Goal: Information Seeking & Learning: Check status

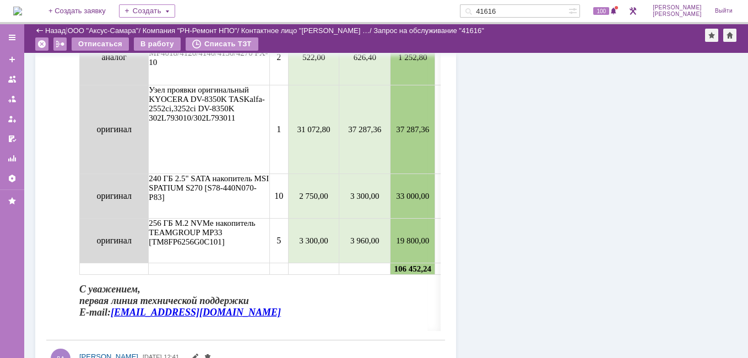
scroll to position [1487, 0]
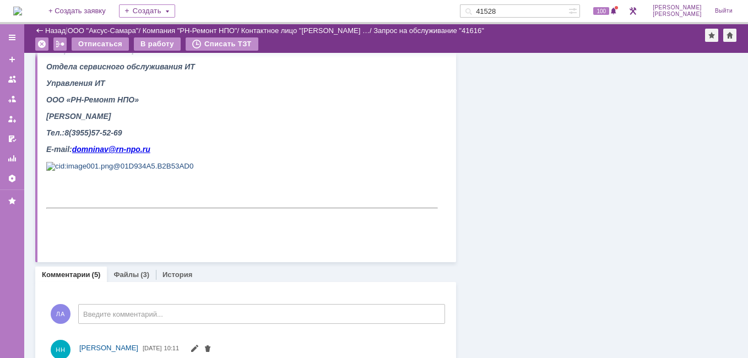
type input "41528"
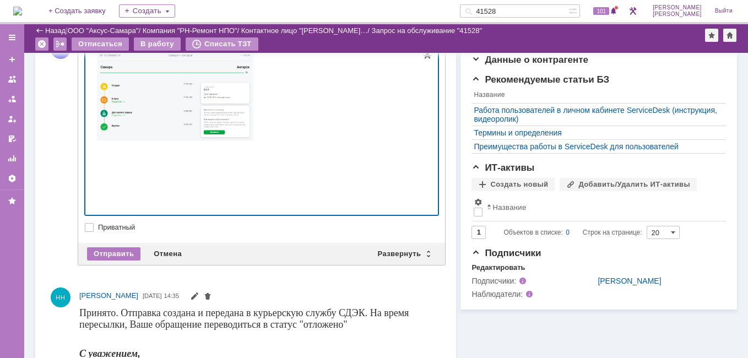
scroll to position [330, 0]
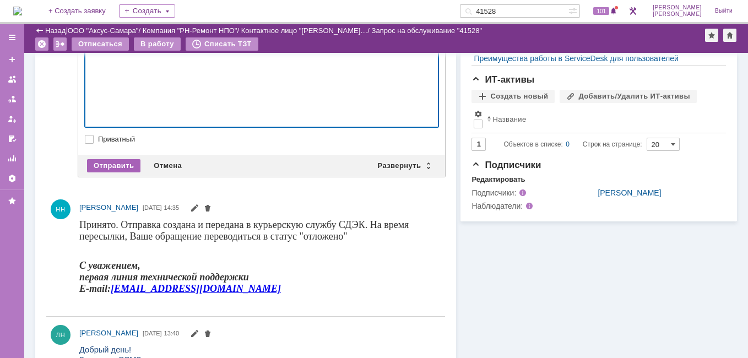
click at [112, 166] on div "Отправить" at bounding box center [113, 165] width 53 height 13
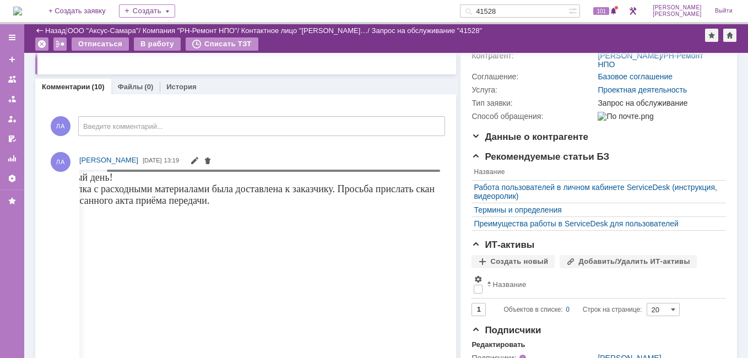
scroll to position [0, 0]
drag, startPoint x: 229, startPoint y: 170, endPoint x: 190, endPoint y: 175, distance: 38.9
click at [190, 175] on body "Идет загрузка, пожалуйста, подождите. На домашнюю + Создать заявку Создать 4152…" at bounding box center [374, 179] width 748 height 358
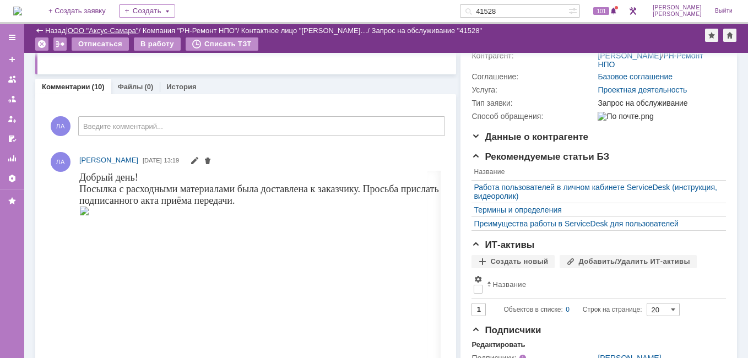
click at [111, 27] on link "ООО "Аксус-Самара"" at bounding box center [103, 30] width 71 height 8
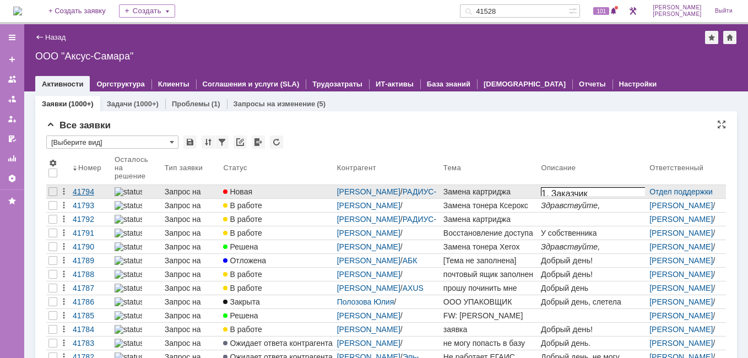
click at [91, 189] on div "41794" at bounding box center [91, 191] width 37 height 9
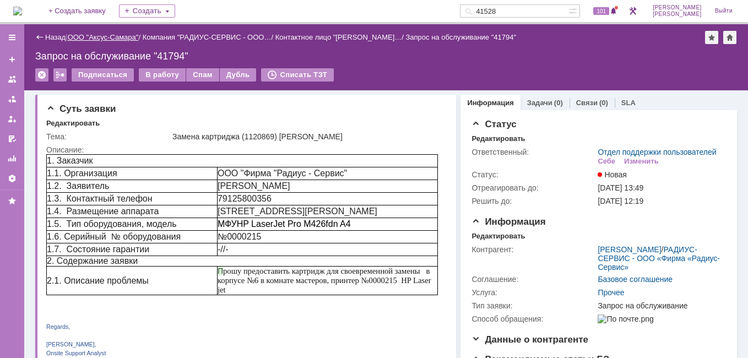
click at [95, 34] on link "ООО "Аксус-Самара"" at bounding box center [103, 37] width 71 height 8
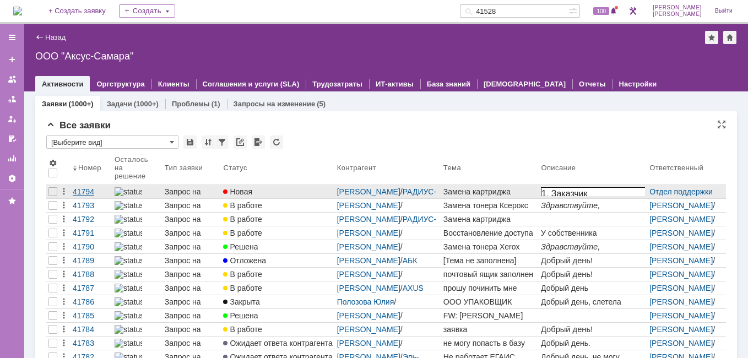
click at [82, 194] on div "41794" at bounding box center [91, 191] width 37 height 9
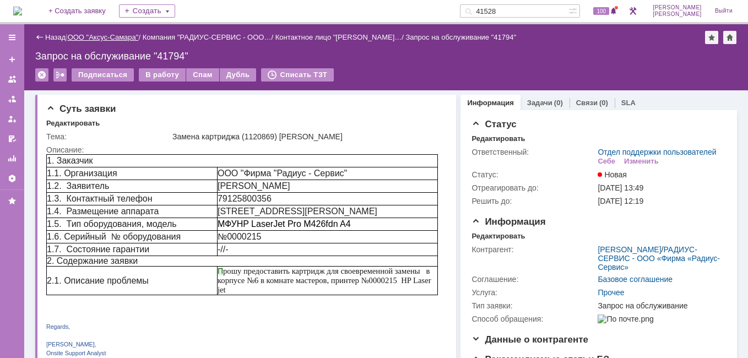
click at [134, 39] on link "ООО "Аксус-Самара"" at bounding box center [103, 37] width 71 height 8
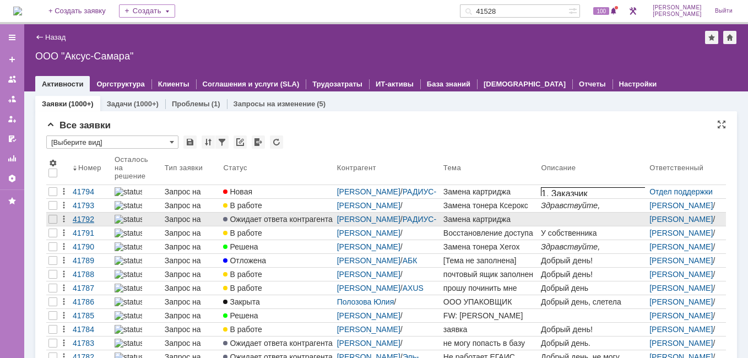
click at [92, 218] on div "41792" at bounding box center [91, 219] width 37 height 9
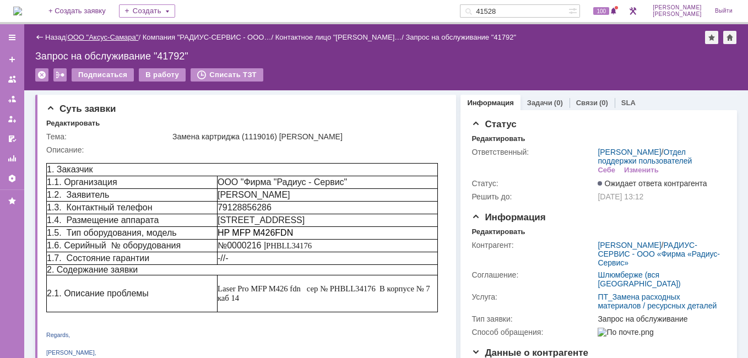
click at [108, 35] on link "ООО "Аксус-Самара"" at bounding box center [103, 37] width 71 height 8
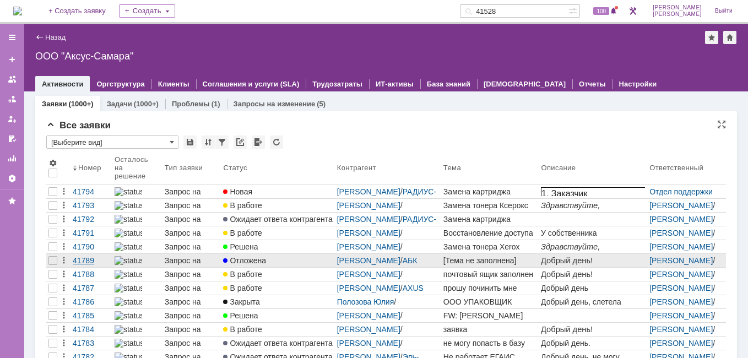
click at [88, 263] on div "41789" at bounding box center [91, 260] width 37 height 9
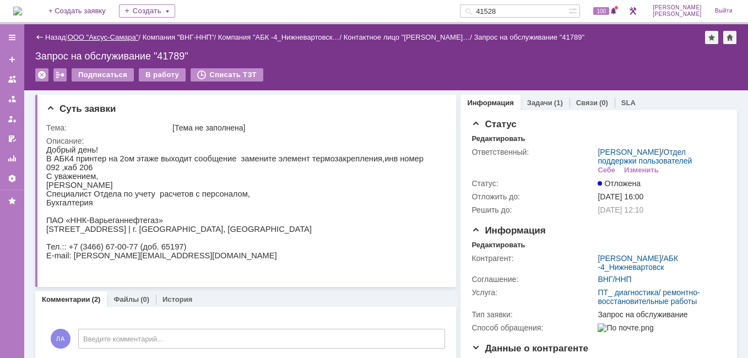
click at [102, 40] on link "ООО "Аксус-Самара"" at bounding box center [103, 37] width 71 height 8
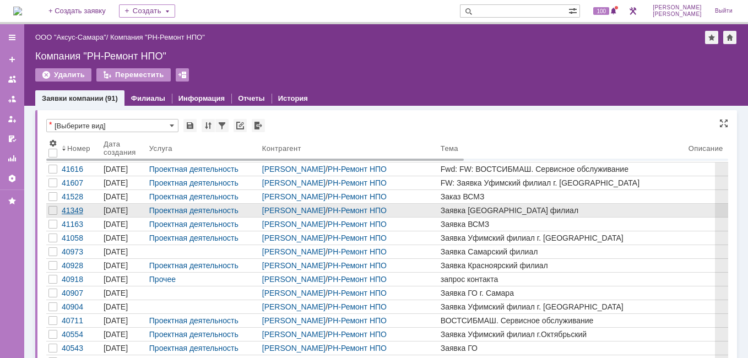
click at [72, 210] on div "41349" at bounding box center [80, 210] width 37 height 9
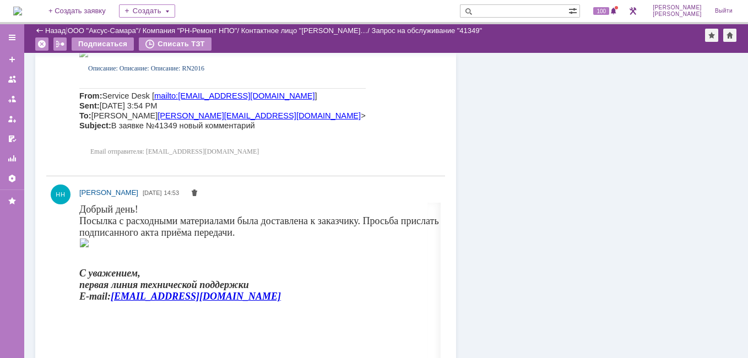
scroll to position [551, 0]
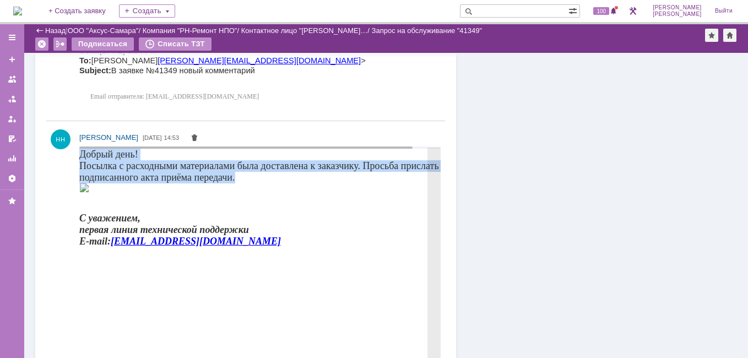
drag, startPoint x: 79, startPoint y: 152, endPoint x: 240, endPoint y: 175, distance: 161.8
click at [240, 175] on body "Добрый день! Посылка с расходными материалами была доставлена к заказчику. Прос…" at bounding box center [272, 202] width 387 height 107
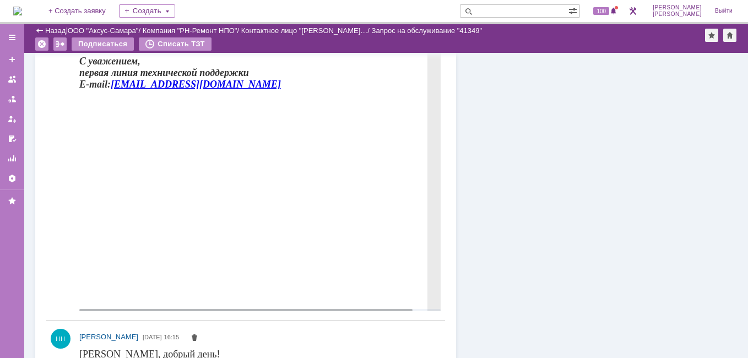
scroll to position [716, 0]
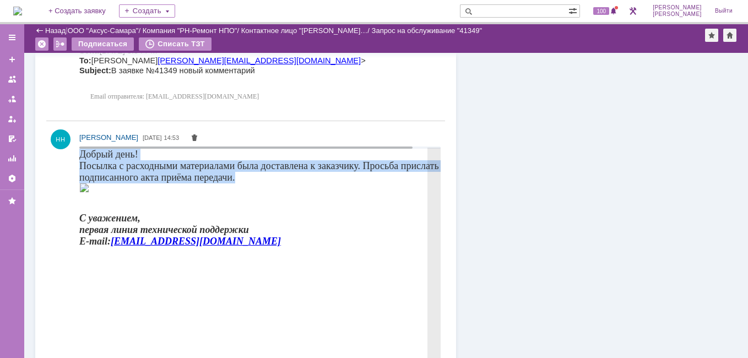
copy span "Добрый день! Посылка с расходными материалами была доставлена к заказчику. Прос…"
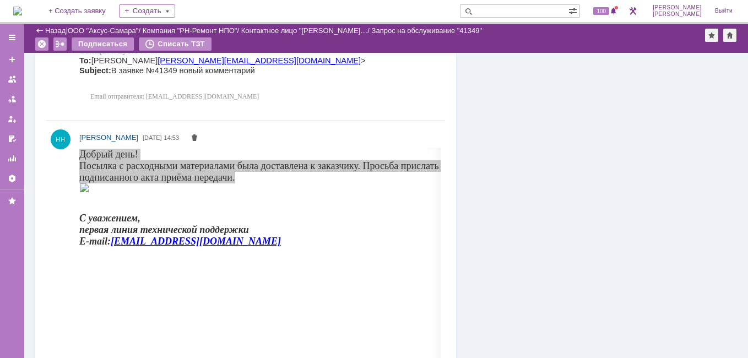
click at [82, 146] on div "[PERSON_NAME] [DATE] 14:53" at bounding box center [245, 300] width 399 height 348
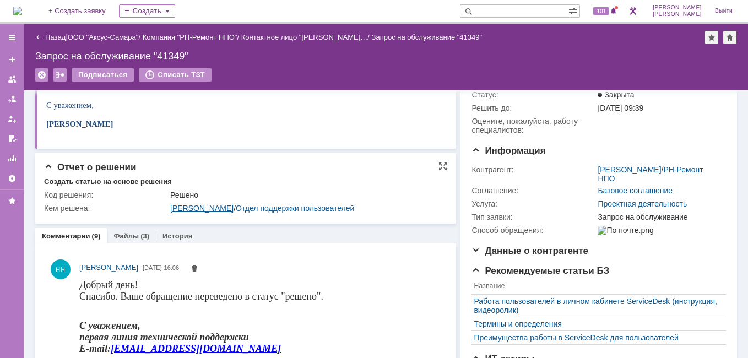
scroll to position [0, 0]
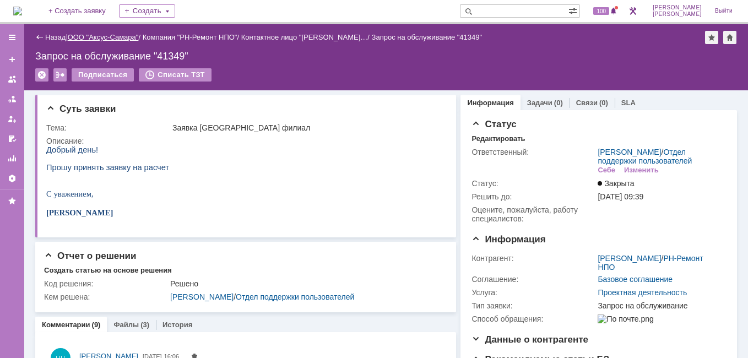
click at [88, 35] on link "ООО "Аксус-Самара"" at bounding box center [103, 37] width 71 height 8
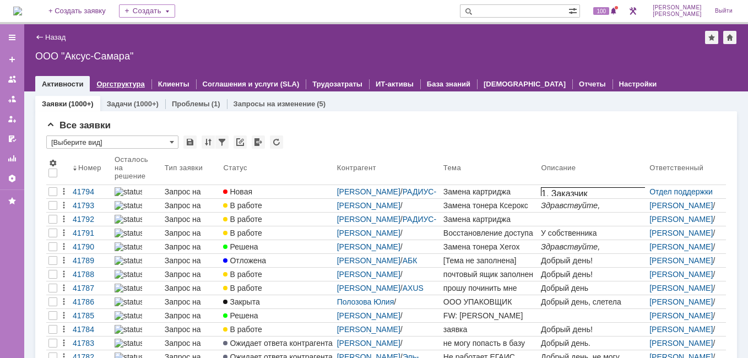
click at [125, 82] on link "Оргструктура" at bounding box center [120, 84] width 48 height 8
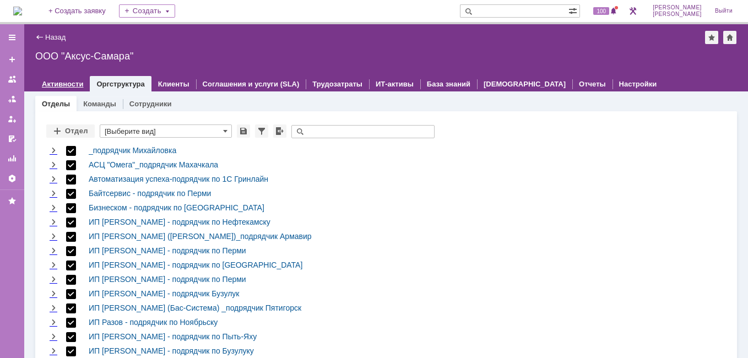
click at [67, 84] on link "Активности" at bounding box center [62, 84] width 41 height 8
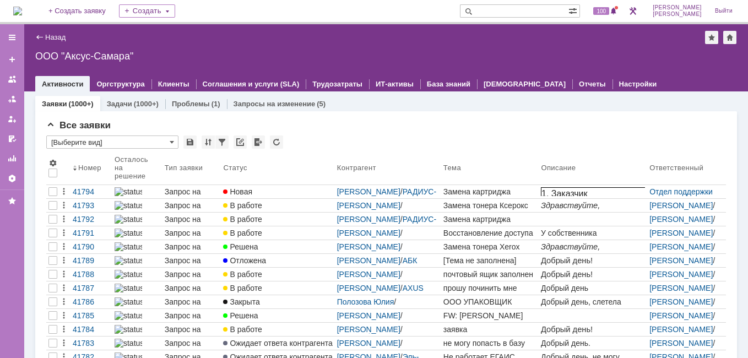
click at [22, 7] on img at bounding box center [17, 11] width 9 height 9
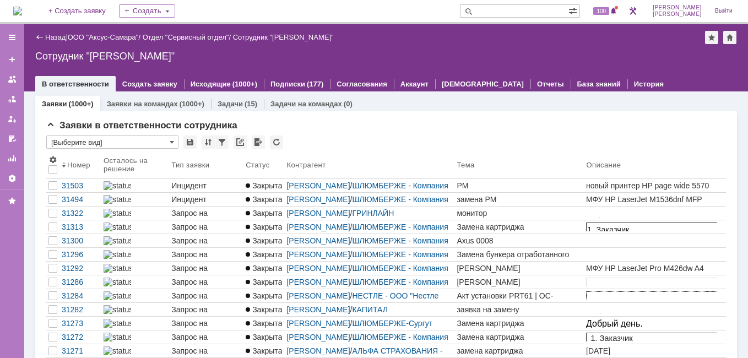
click at [22, 15] on img at bounding box center [17, 11] width 9 height 9
